Goal: Task Accomplishment & Management: Manage account settings

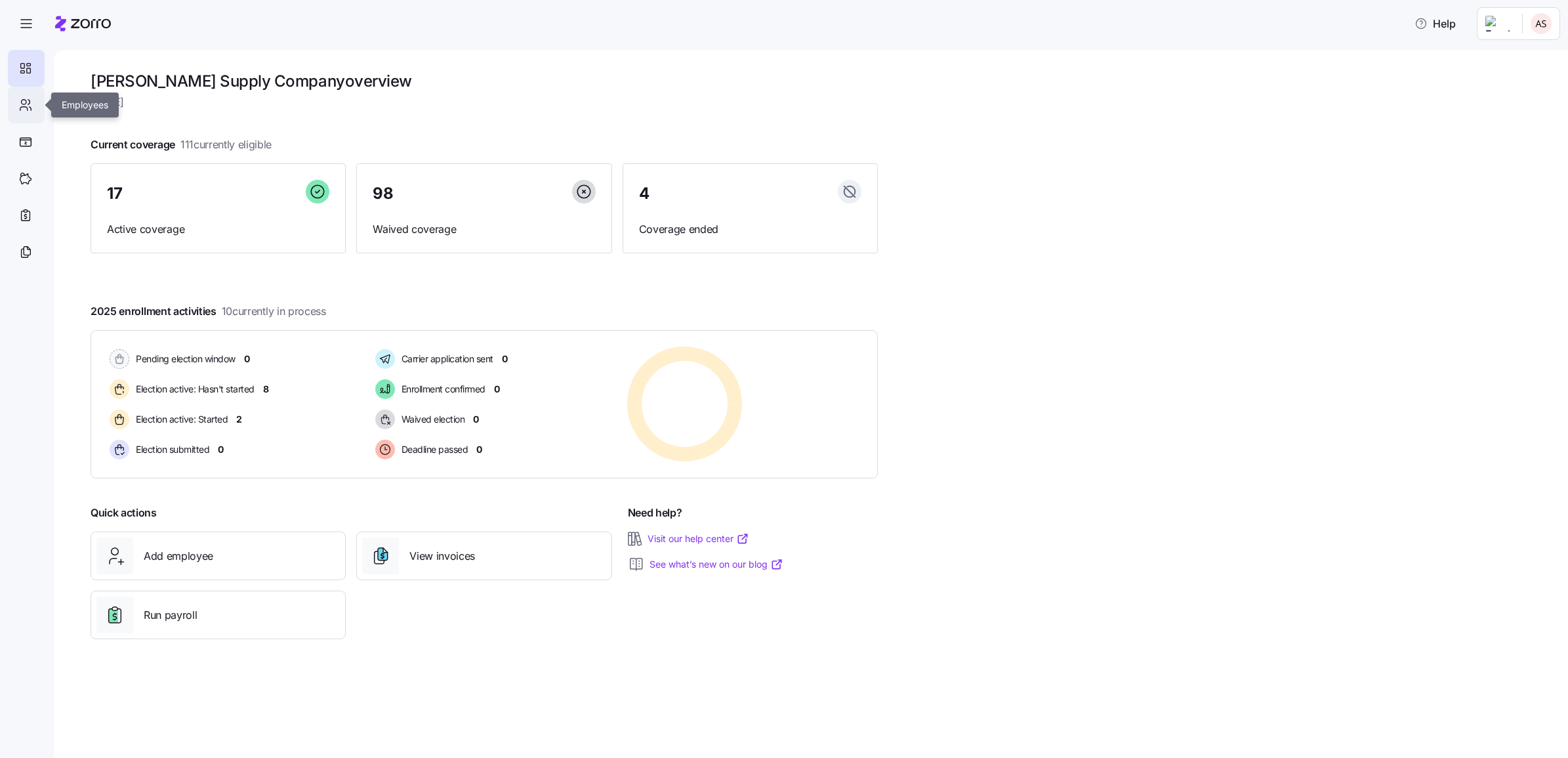
click at [27, 108] on icon at bounding box center [24, 109] width 7 height 4
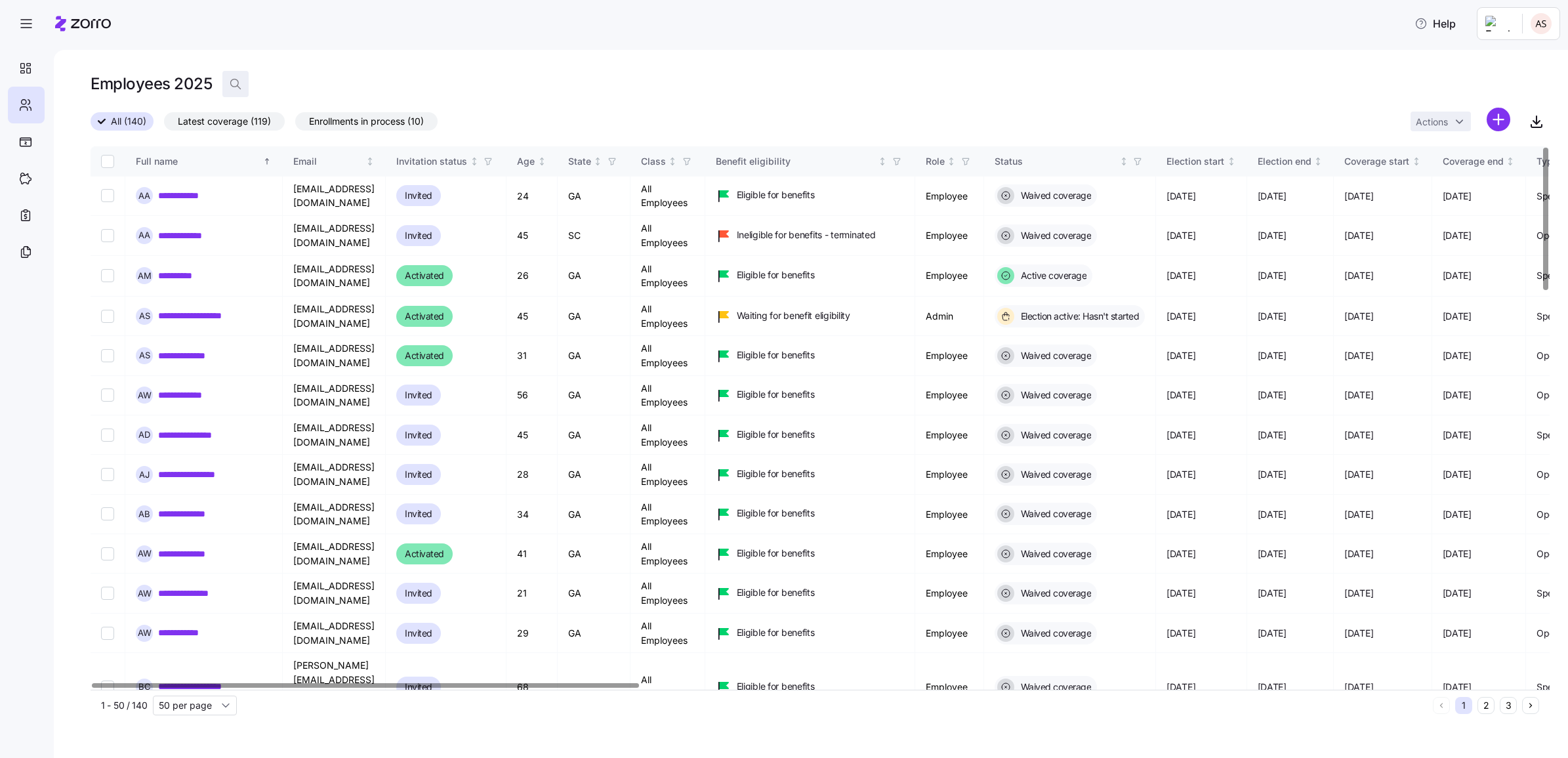
click at [242, 80] on span "button" at bounding box center [235, 84] width 25 height 25
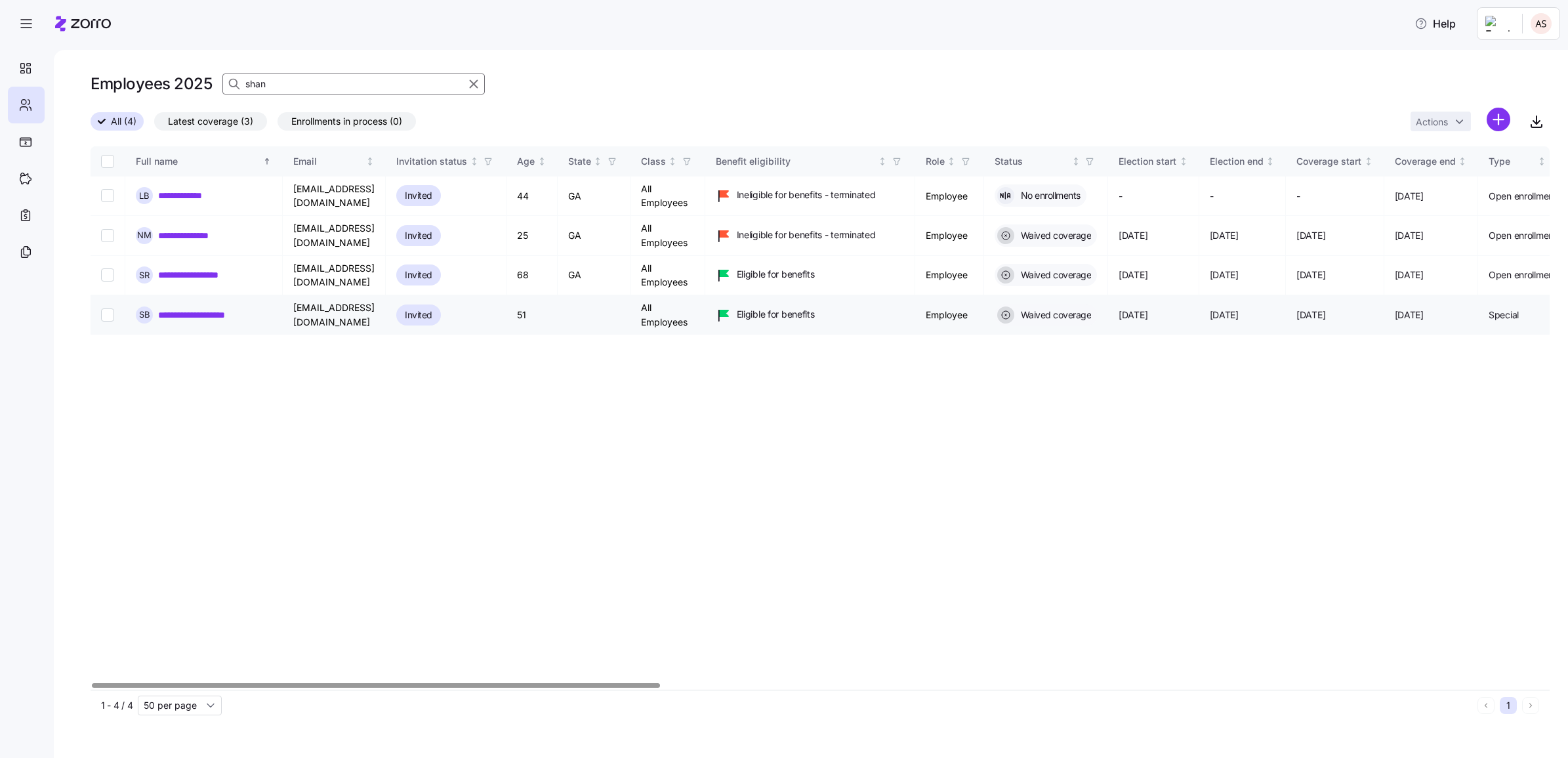
type input "shan"
click at [231, 313] on link "**********" at bounding box center [200, 315] width 85 height 13
